Goal: Transaction & Acquisition: Book appointment/travel/reservation

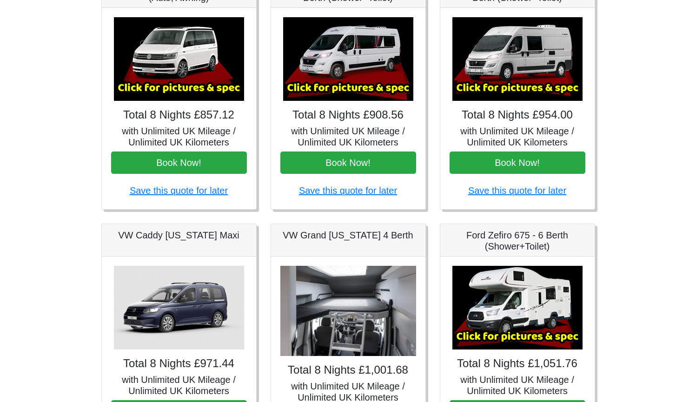
scroll to position [175, 0]
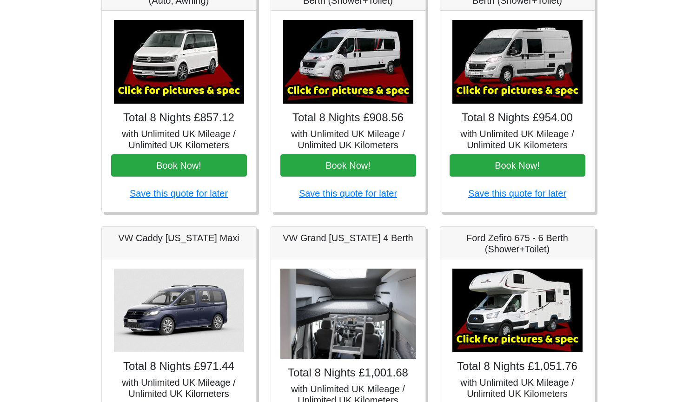
click at [505, 70] on img at bounding box center [518, 62] width 130 height 84
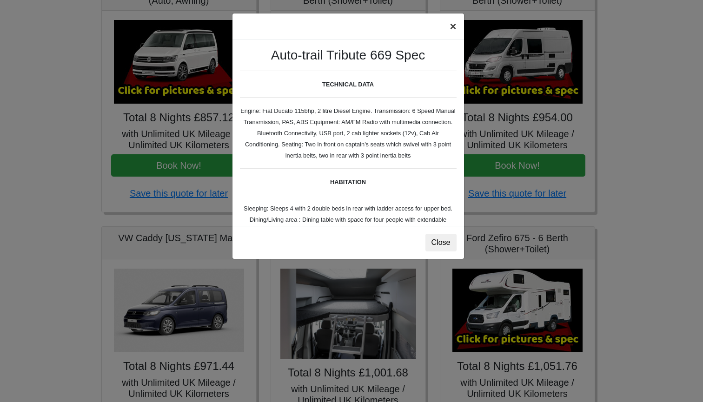
click at [454, 28] on button "×" at bounding box center [452, 26] width 21 height 26
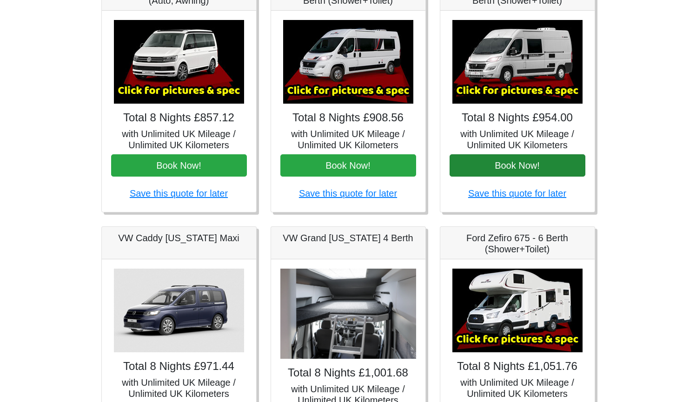
click at [540, 166] on button "Book Now!" at bounding box center [518, 165] width 136 height 22
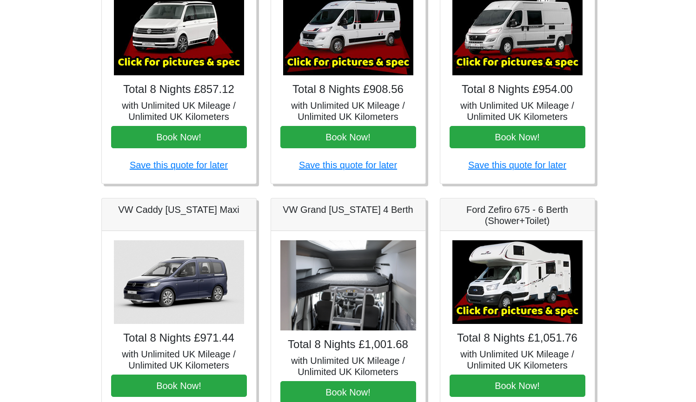
scroll to position [202, 0]
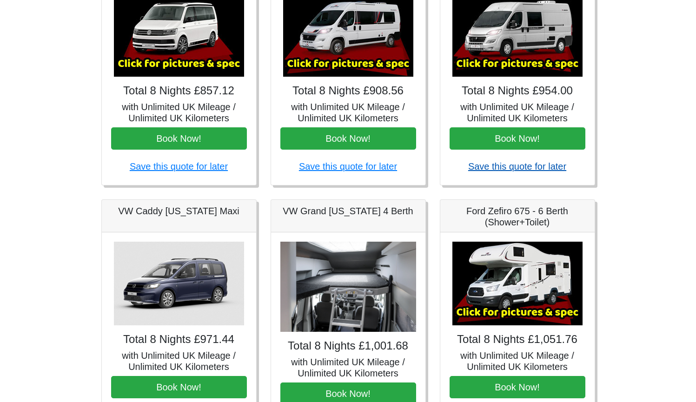
click at [486, 166] on link "Save this quote for later" at bounding box center [517, 166] width 98 height 10
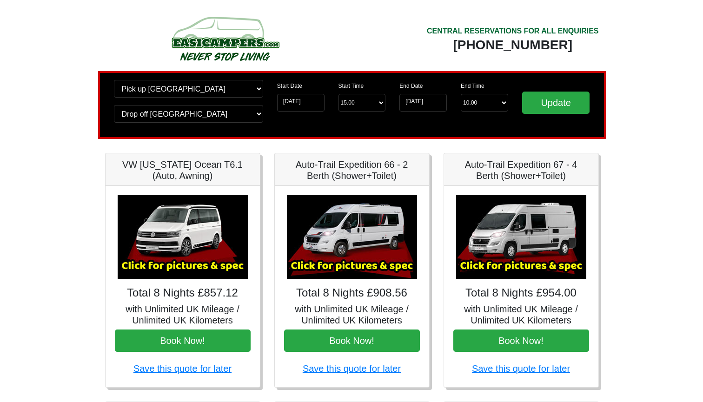
scroll to position [0, 0]
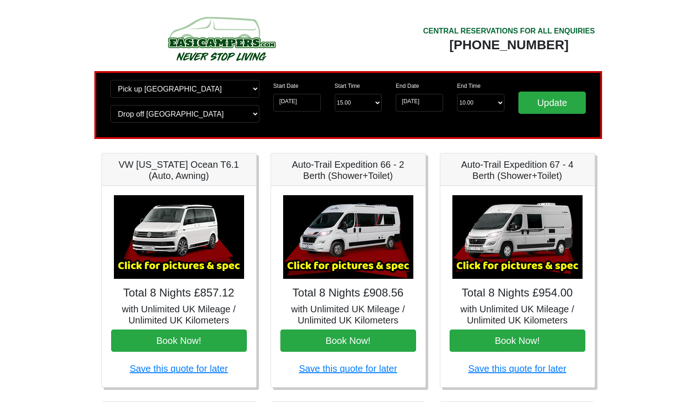
click at [506, 223] on img at bounding box center [518, 237] width 130 height 84
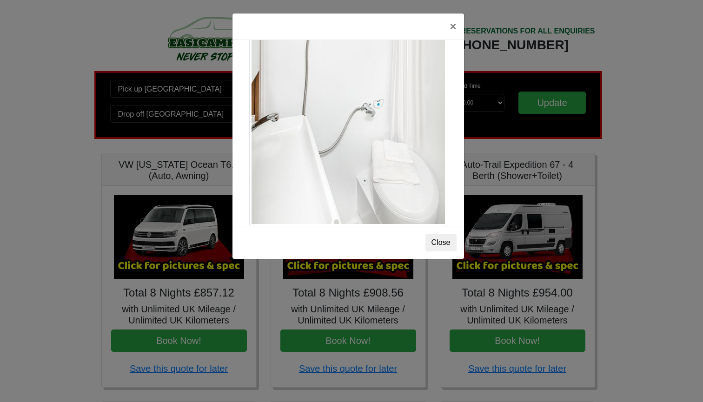
scroll to position [1270, 0]
click at [451, 26] on button "×" at bounding box center [452, 26] width 21 height 26
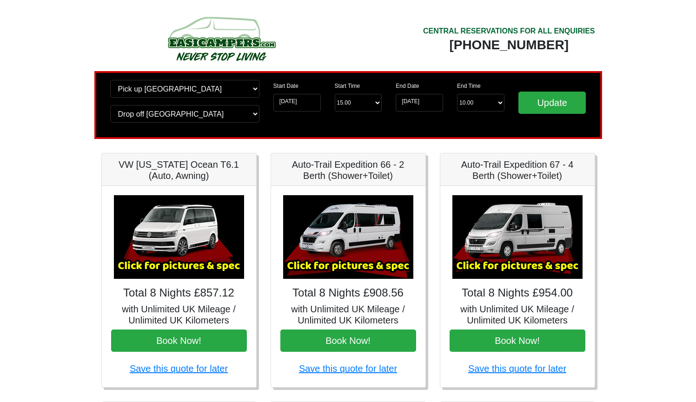
click at [350, 272] on img at bounding box center [348, 237] width 130 height 84
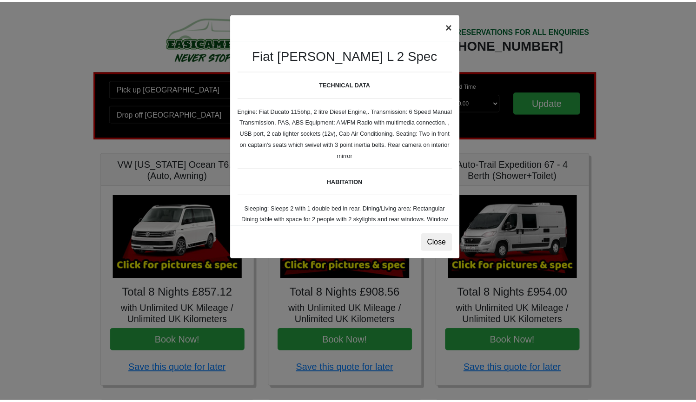
scroll to position [0, 0]
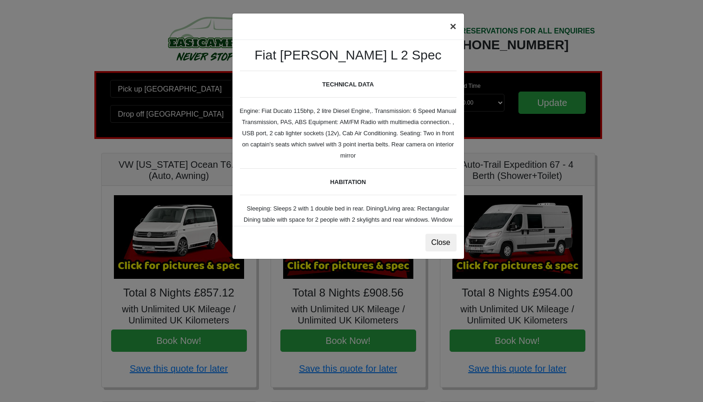
click at [455, 25] on button "×" at bounding box center [452, 26] width 21 height 26
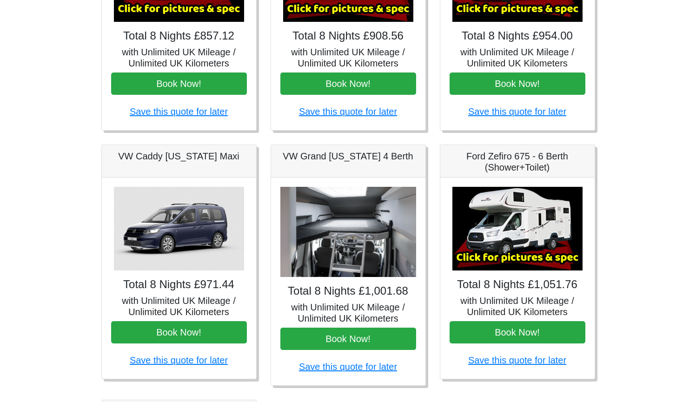
scroll to position [263, 0]
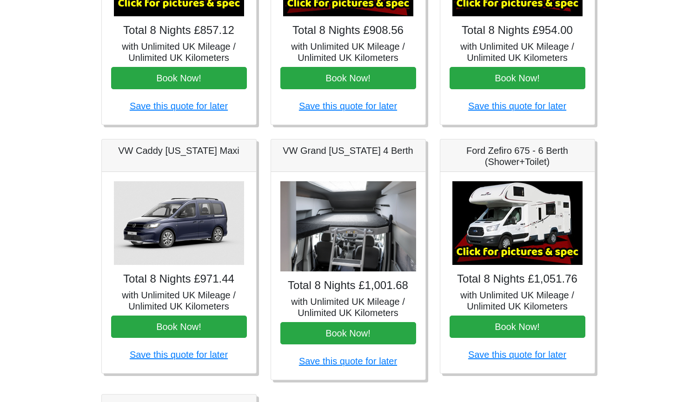
click at [331, 242] on img at bounding box center [348, 226] width 136 height 91
click at [346, 252] on img at bounding box center [348, 226] width 136 height 91
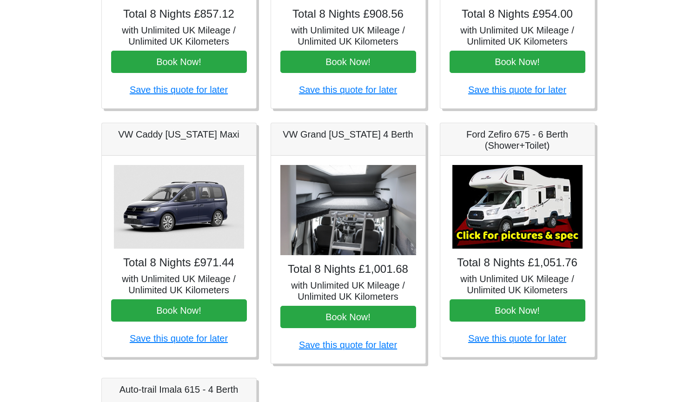
scroll to position [277, 0]
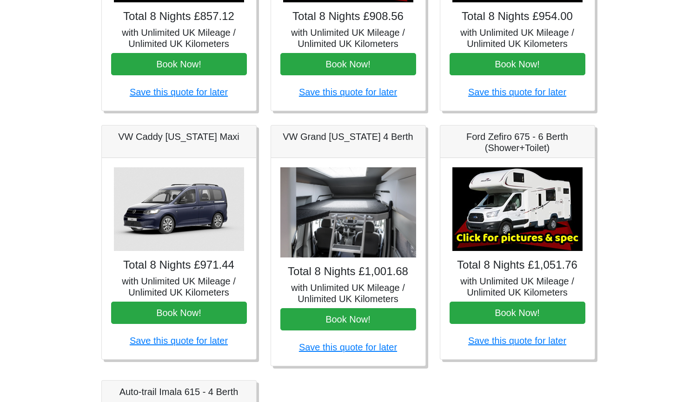
click at [332, 247] on img at bounding box center [348, 212] width 136 height 91
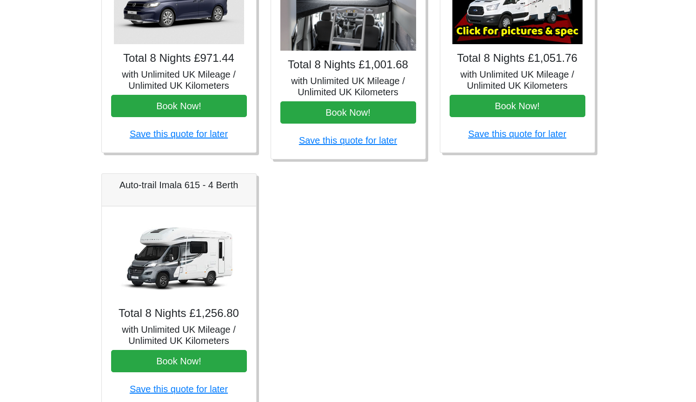
scroll to position [484, 0]
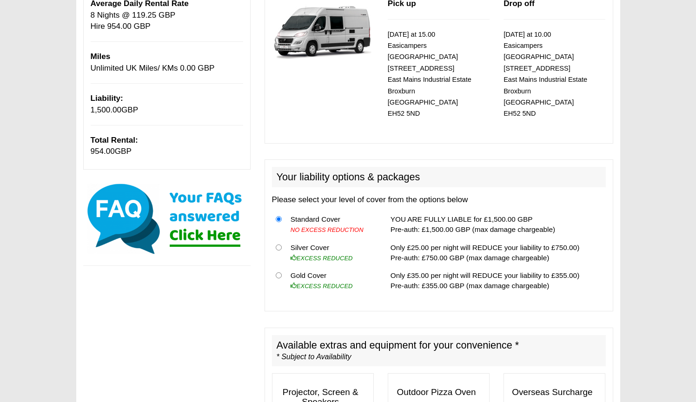
scroll to position [157, 0]
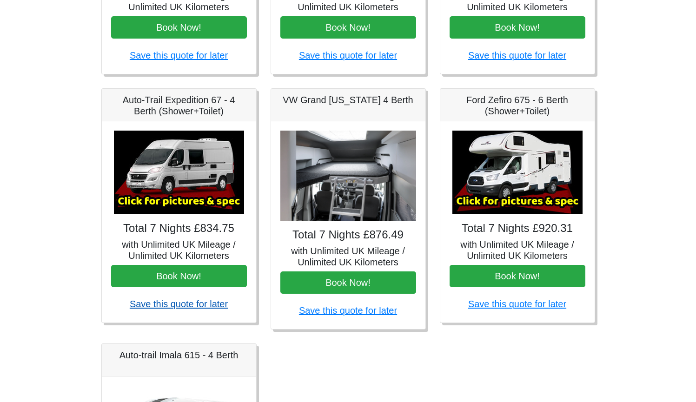
scroll to position [313, 0]
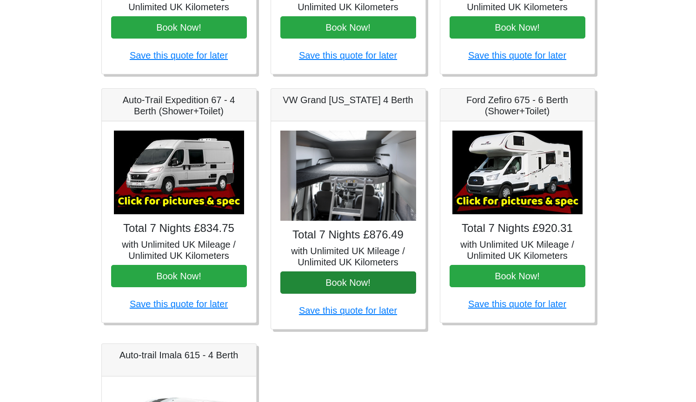
click at [347, 273] on button "Book Now!" at bounding box center [348, 283] width 136 height 22
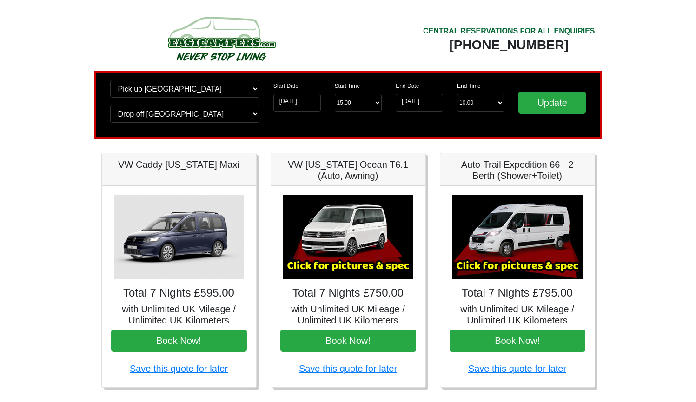
scroll to position [0, 0]
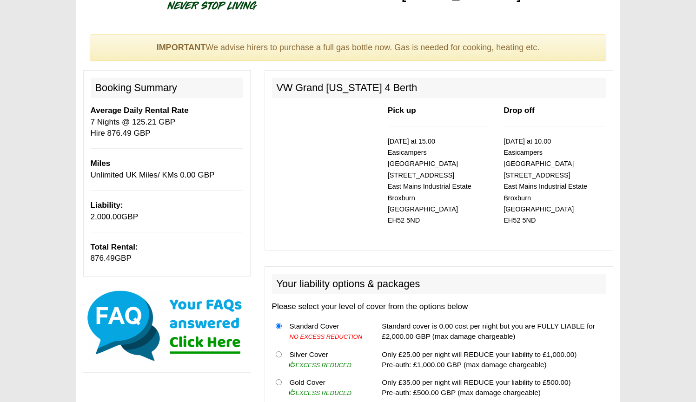
scroll to position [47, 0]
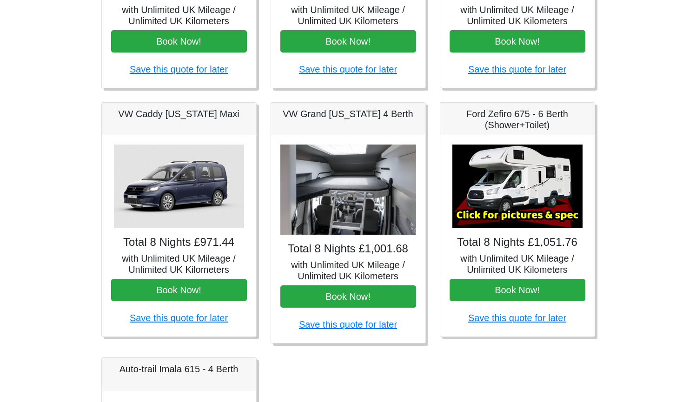
scroll to position [303, 0]
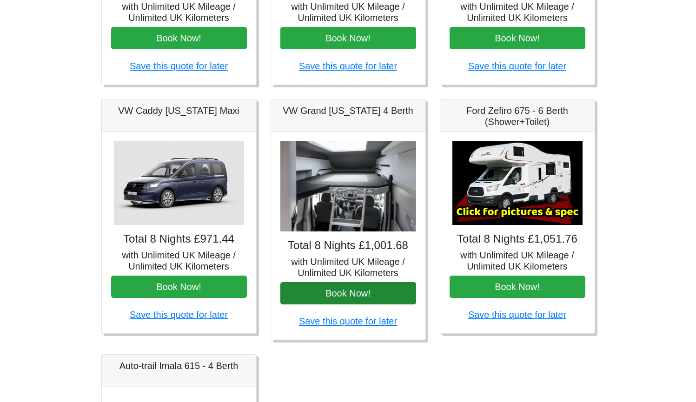
click at [331, 293] on button "Book Now!" at bounding box center [348, 293] width 136 height 22
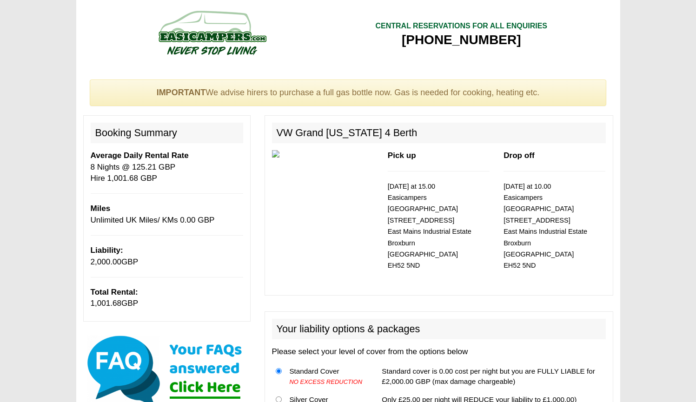
click at [323, 153] on img at bounding box center [323, 153] width 102 height 7
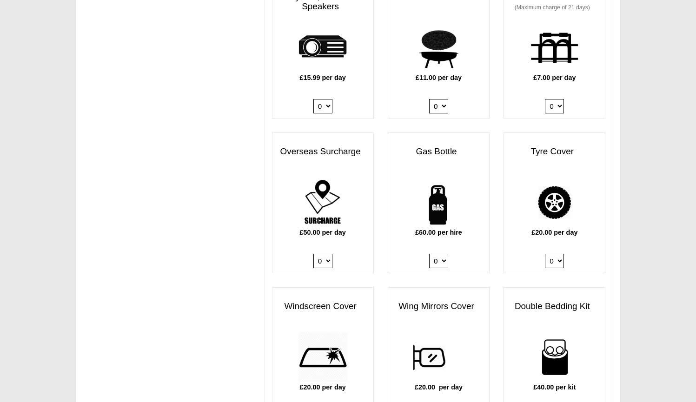
scroll to position [551, 0]
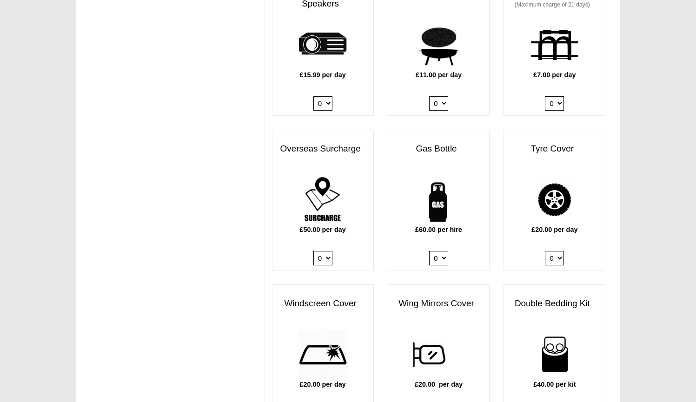
select select "Gas Bottle x QTY 1 @ 60.00 GBP per hire."
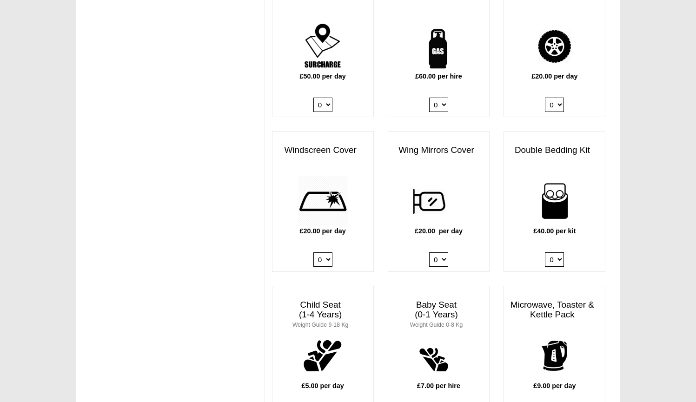
scroll to position [716, 0]
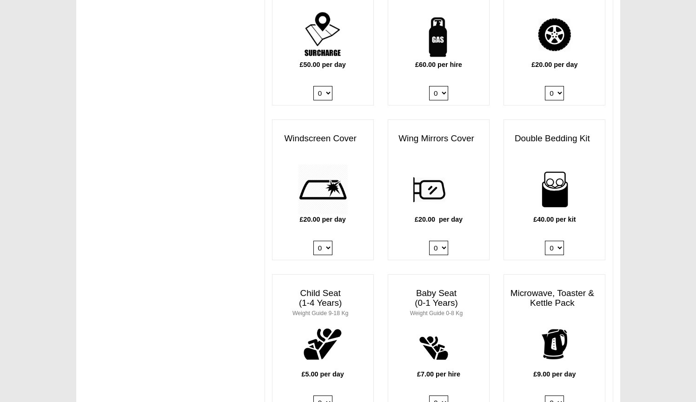
select select "Double Bedding Kit x QTY 1 @ 40.00 GBP per kit."
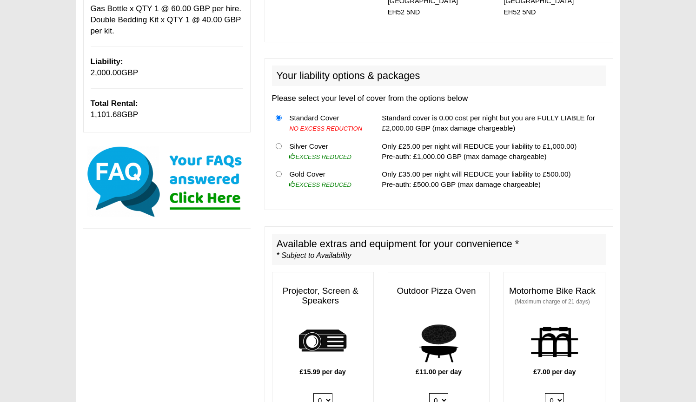
scroll to position [269, 0]
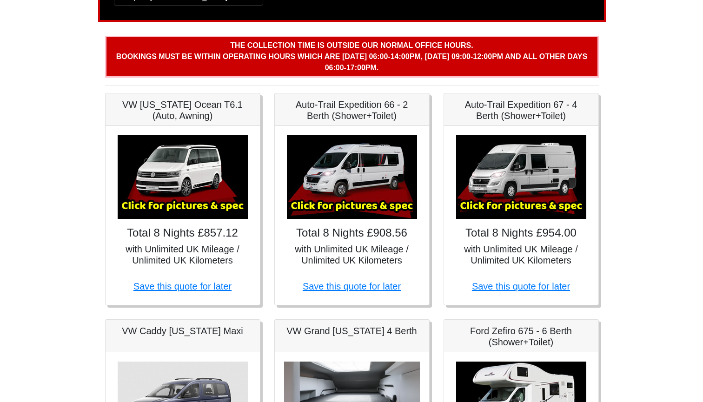
scroll to position [100, 0]
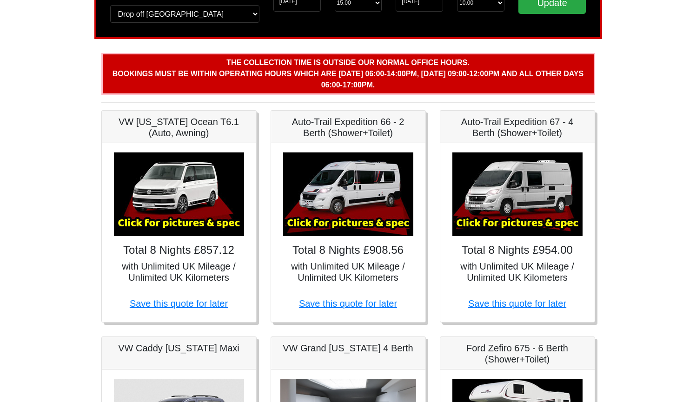
click at [517, 224] on img at bounding box center [518, 195] width 130 height 84
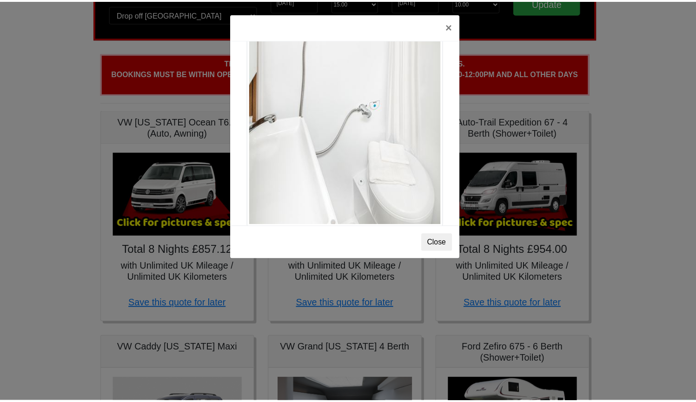
scroll to position [1270, 0]
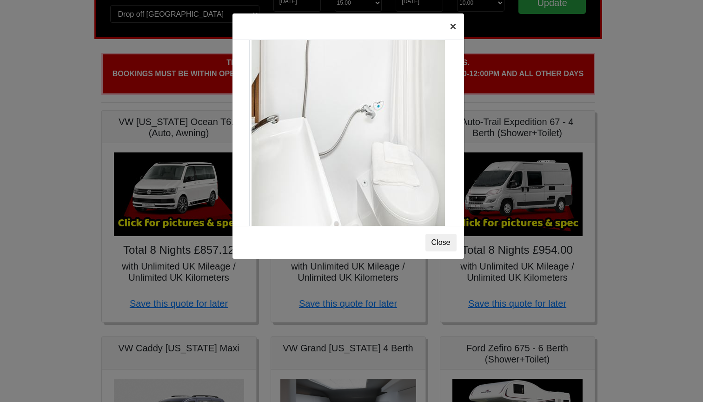
click at [454, 27] on button "×" at bounding box center [452, 26] width 21 height 26
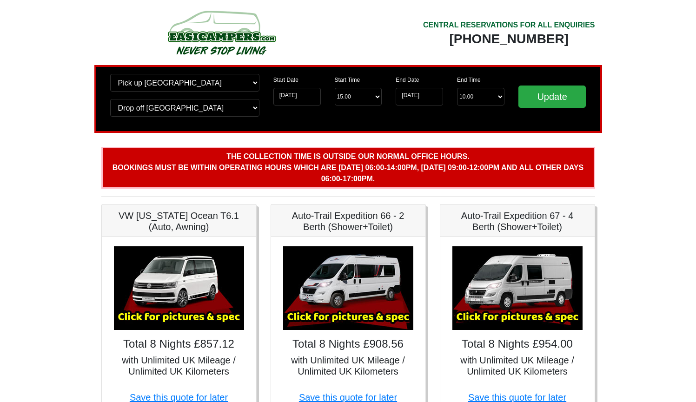
scroll to position [1, 0]
